Goal: Task Accomplishment & Management: Manage account settings

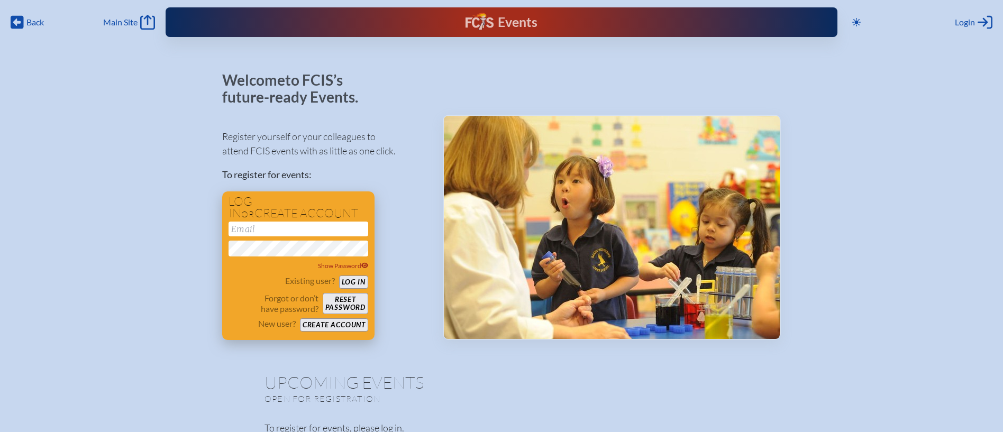
type input "[EMAIL_ADDRESS][DOMAIN_NAME]"
click at [357, 286] on button "Log in" at bounding box center [353, 282] width 29 height 13
